Goal: Find specific page/section

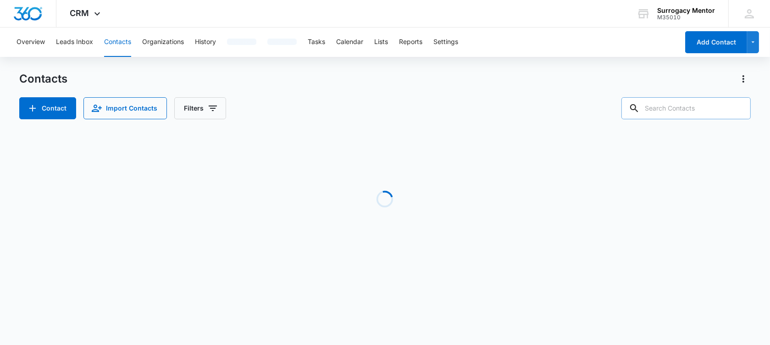
click at [710, 112] on input "text" at bounding box center [685, 108] width 129 height 22
type input "Amber"
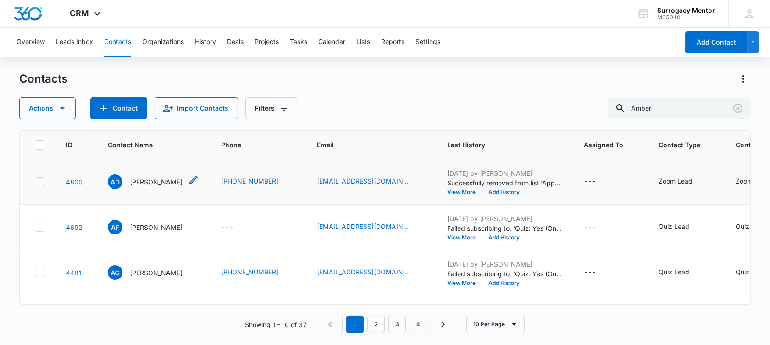
click at [175, 187] on p "[PERSON_NAME]" at bounding box center [156, 182] width 53 height 10
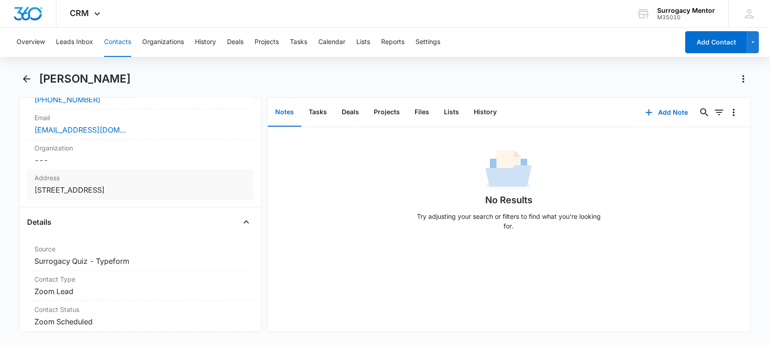
scroll to position [401, 0]
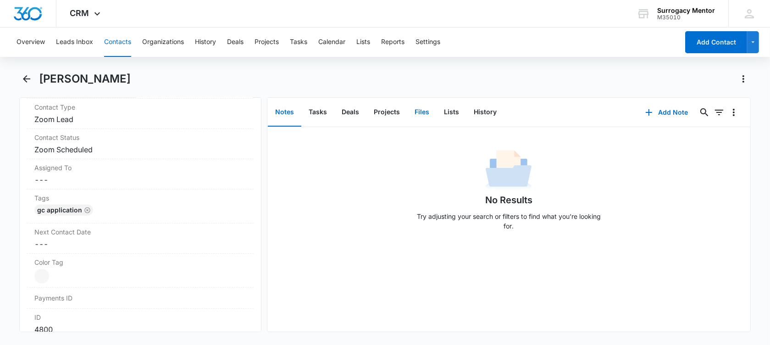
click at [425, 119] on button "Files" at bounding box center [421, 112] width 29 height 28
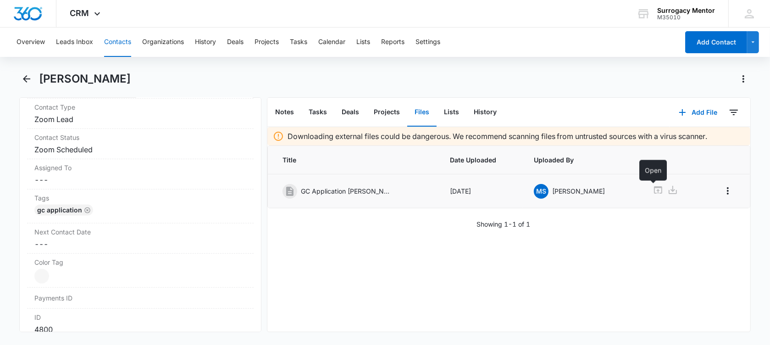
click at [654, 188] on icon at bounding box center [658, 189] width 11 height 11
